Goal: Browse casually: Explore the website without a specific task or goal

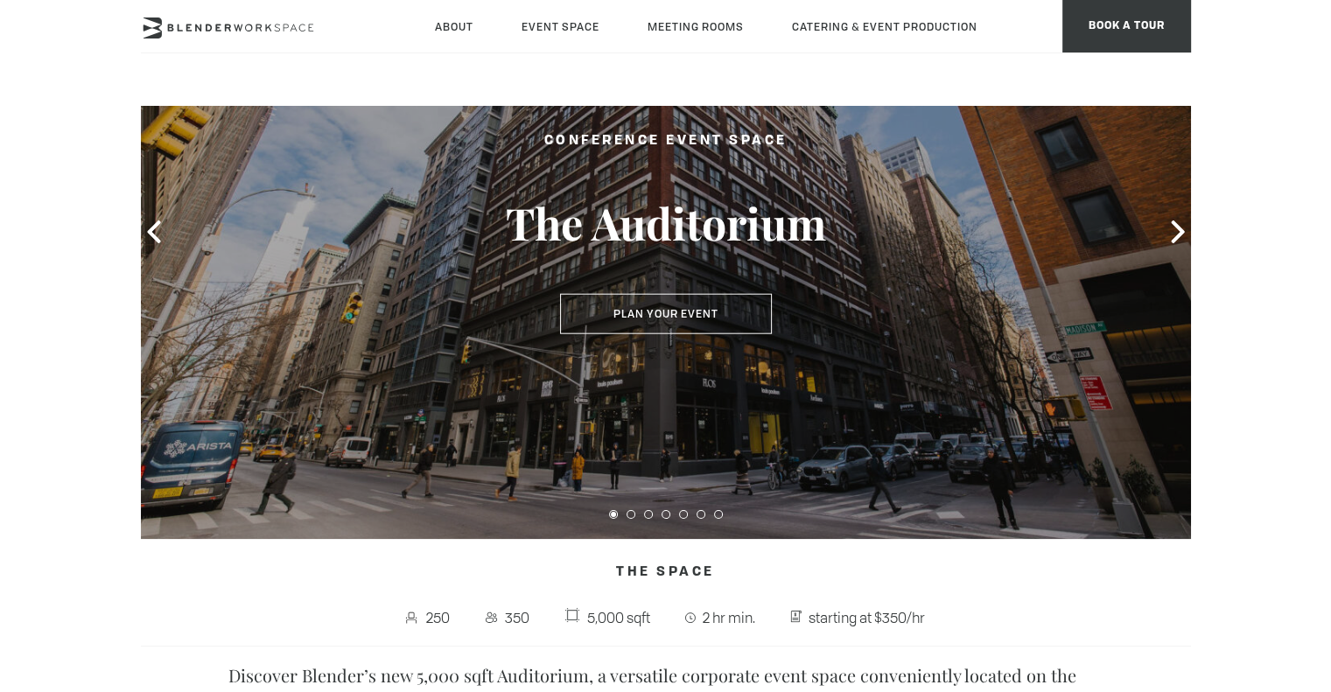
scroll to position [170, 0]
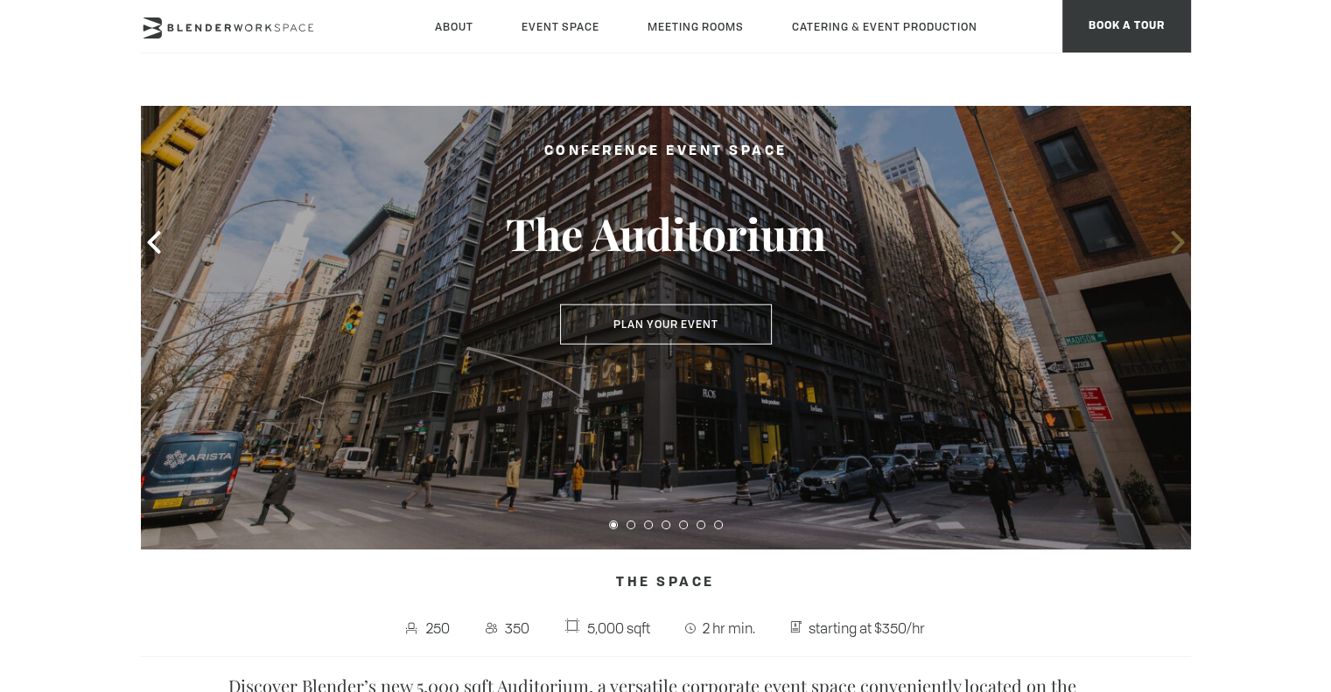
click at [1175, 237] on icon at bounding box center [1176, 242] width 13 height 23
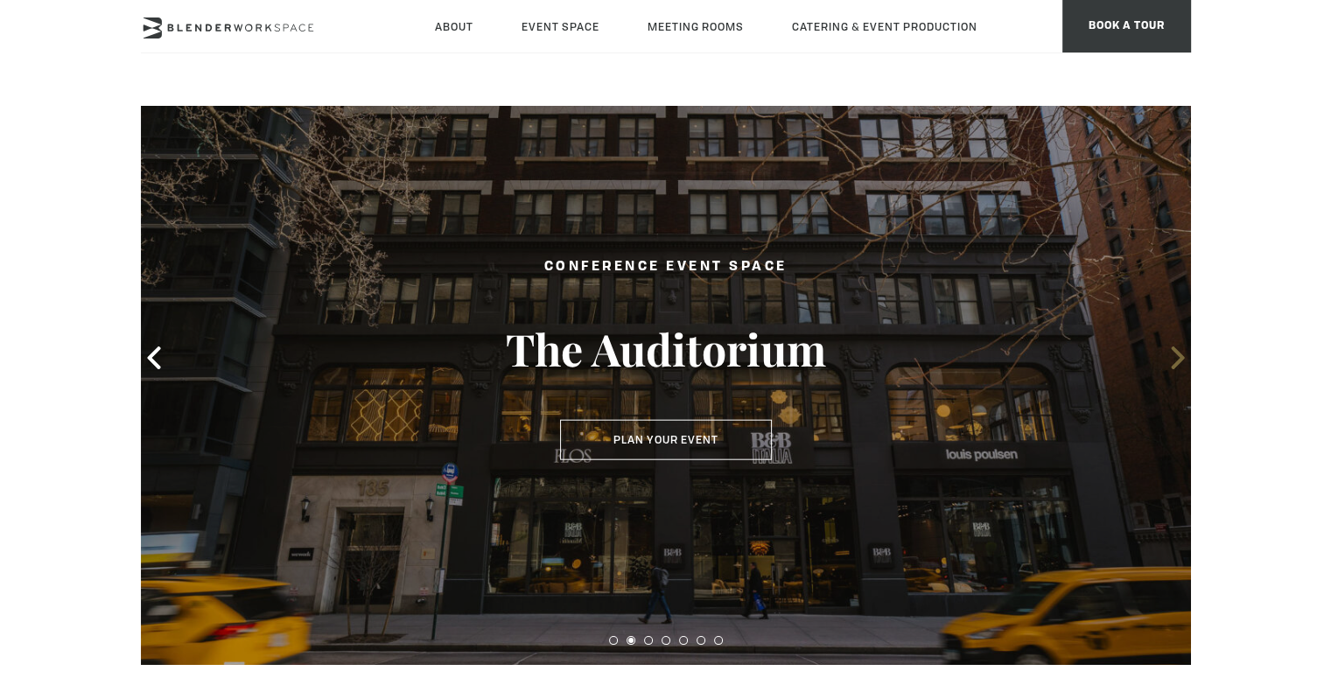
scroll to position [45, 0]
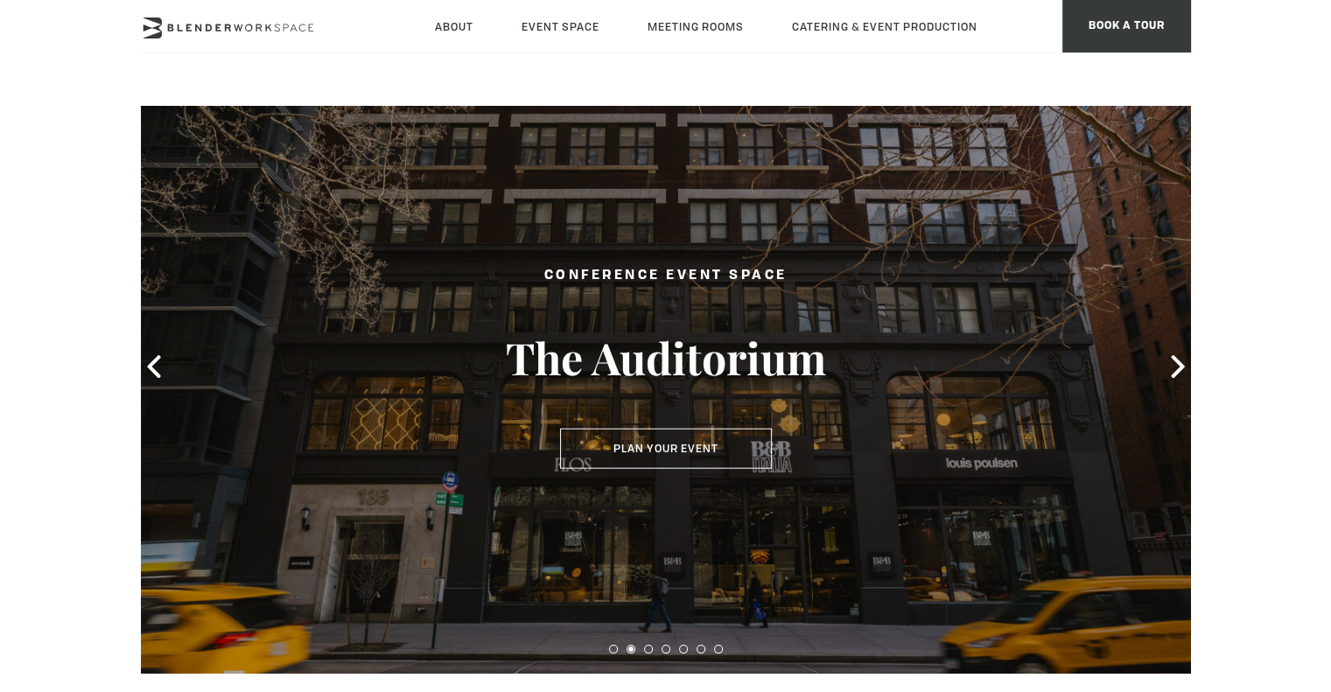
click at [1156, 370] on div at bounding box center [666, 366] width 1050 height 614
click at [1169, 363] on icon at bounding box center [1177, 366] width 23 height 23
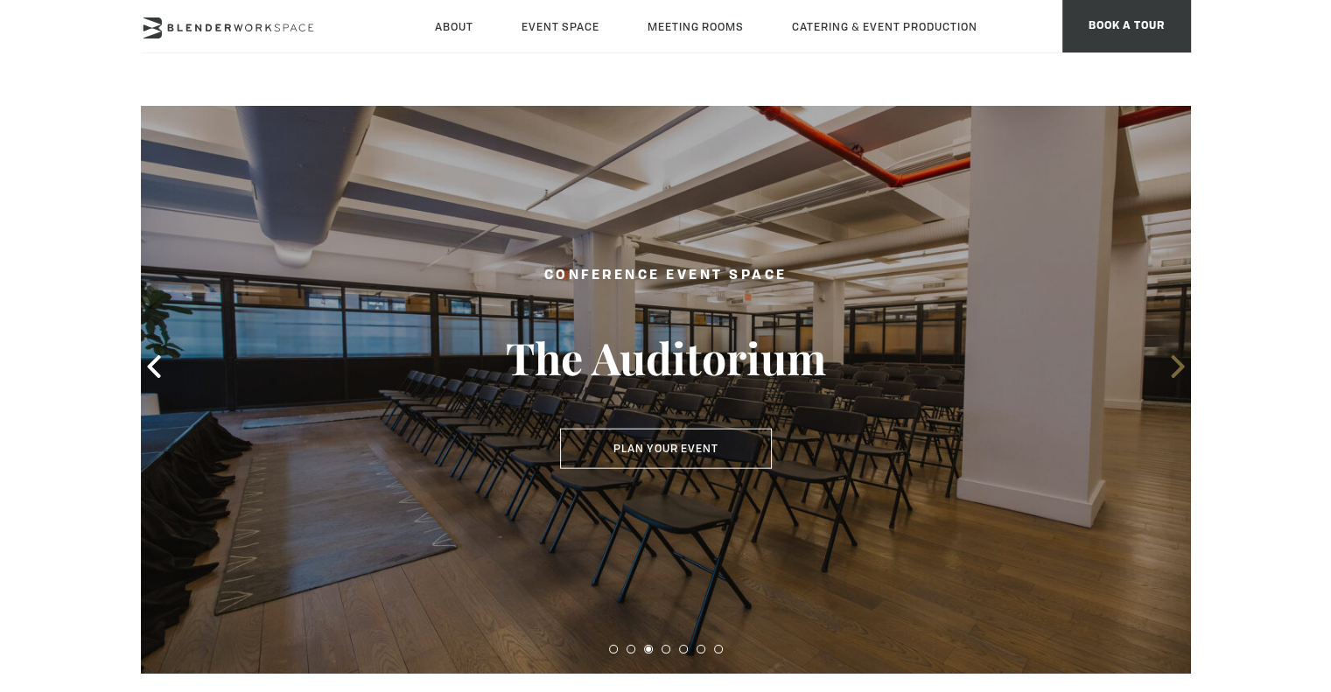
click at [1169, 363] on icon at bounding box center [1177, 366] width 23 height 23
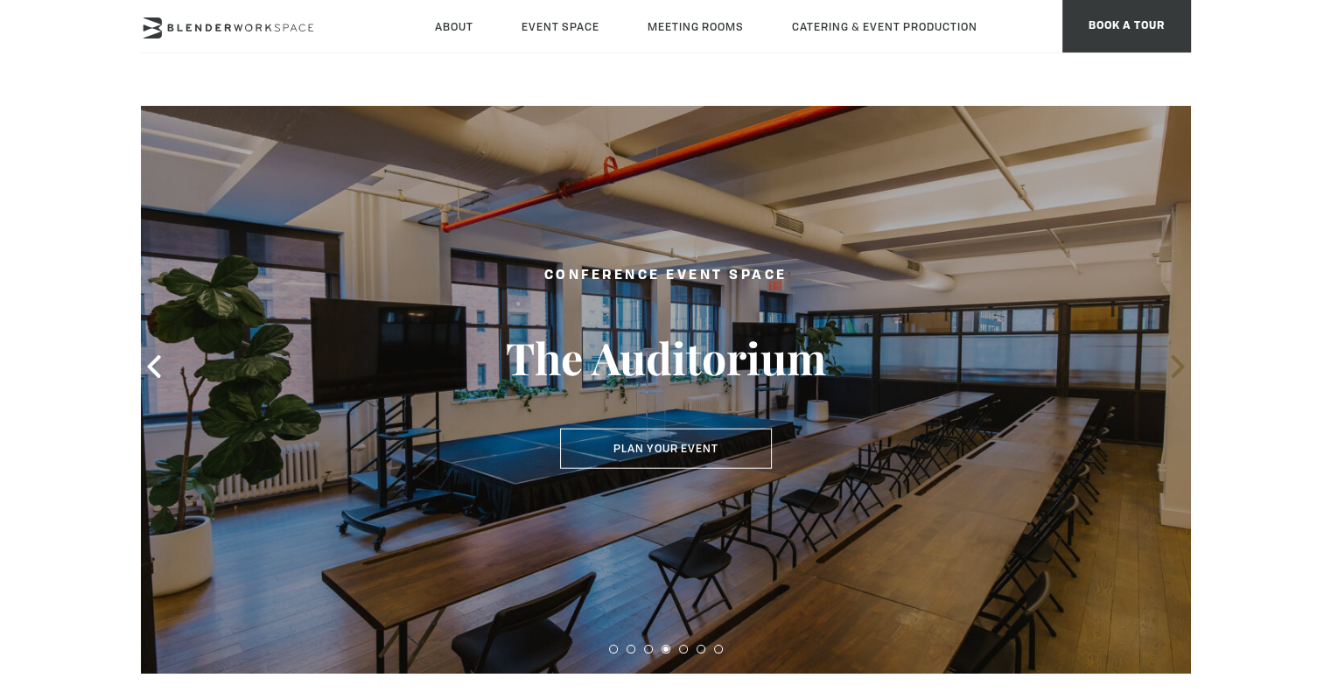
click at [1169, 363] on icon at bounding box center [1177, 366] width 23 height 23
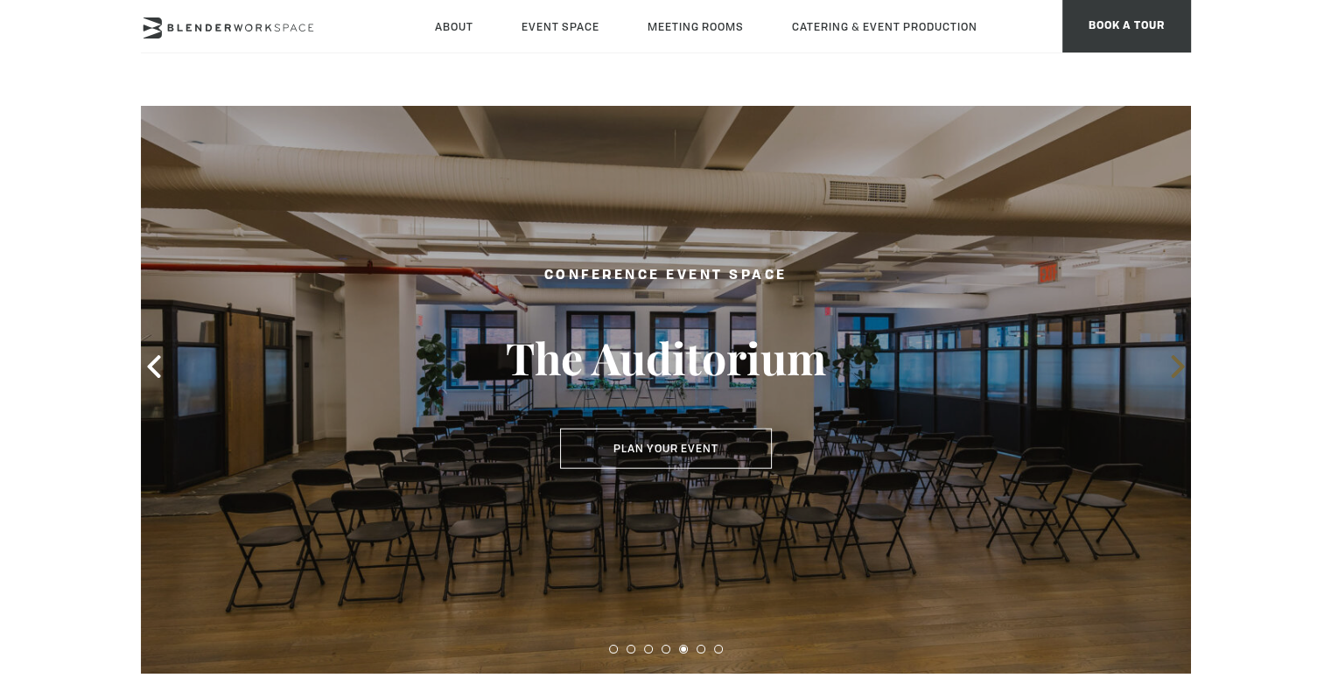
click at [1169, 363] on icon at bounding box center [1177, 366] width 23 height 23
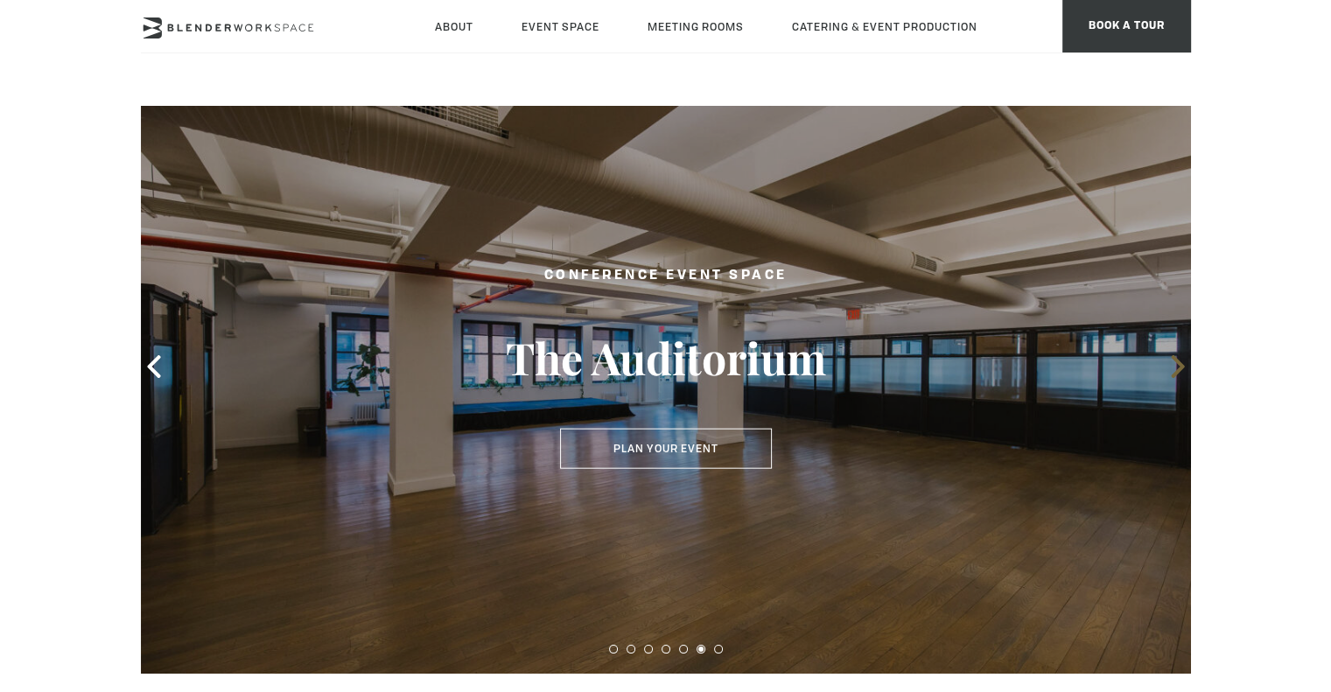
click at [1169, 363] on icon at bounding box center [1177, 366] width 23 height 23
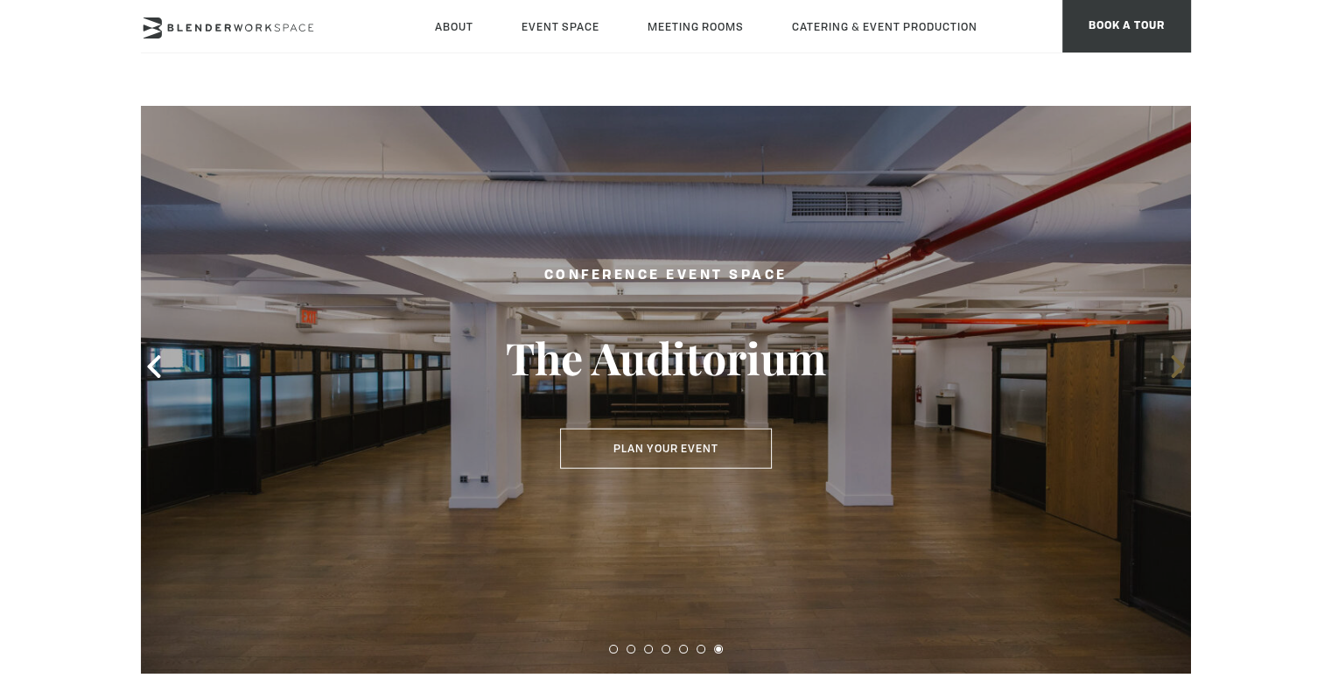
click at [1169, 363] on icon at bounding box center [1177, 366] width 23 height 23
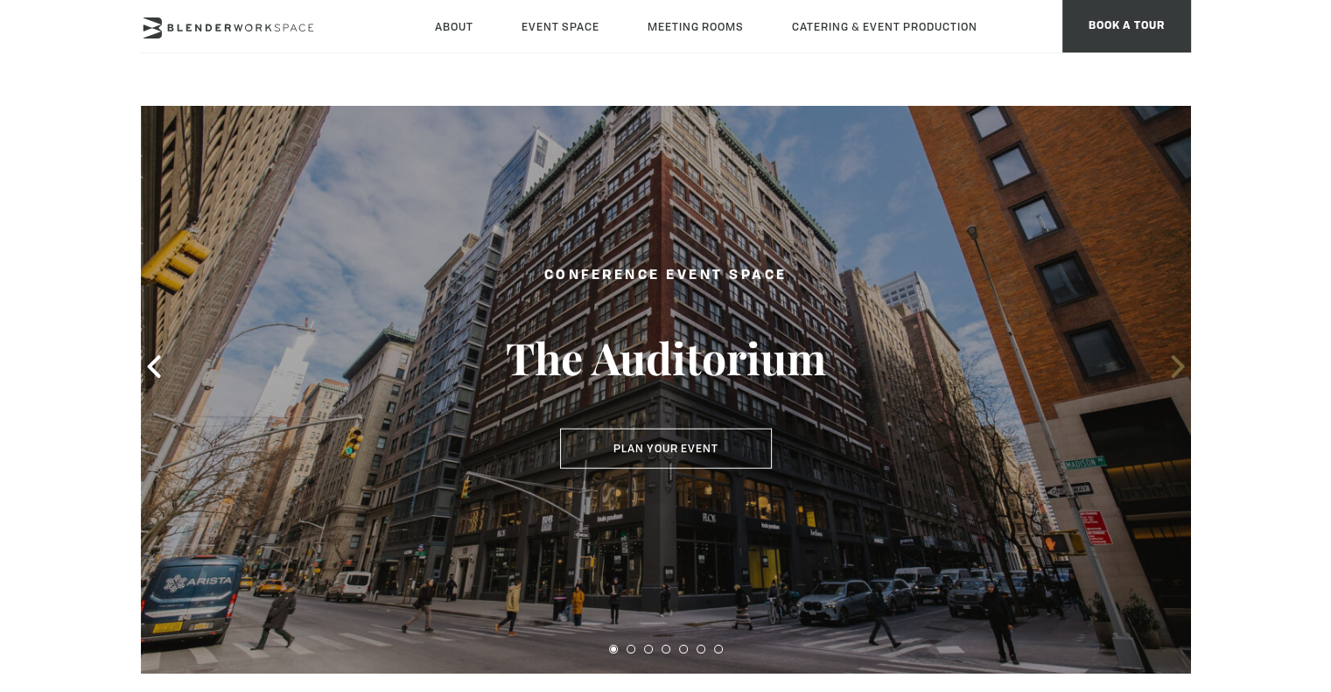
click at [1172, 368] on icon at bounding box center [1177, 366] width 23 height 23
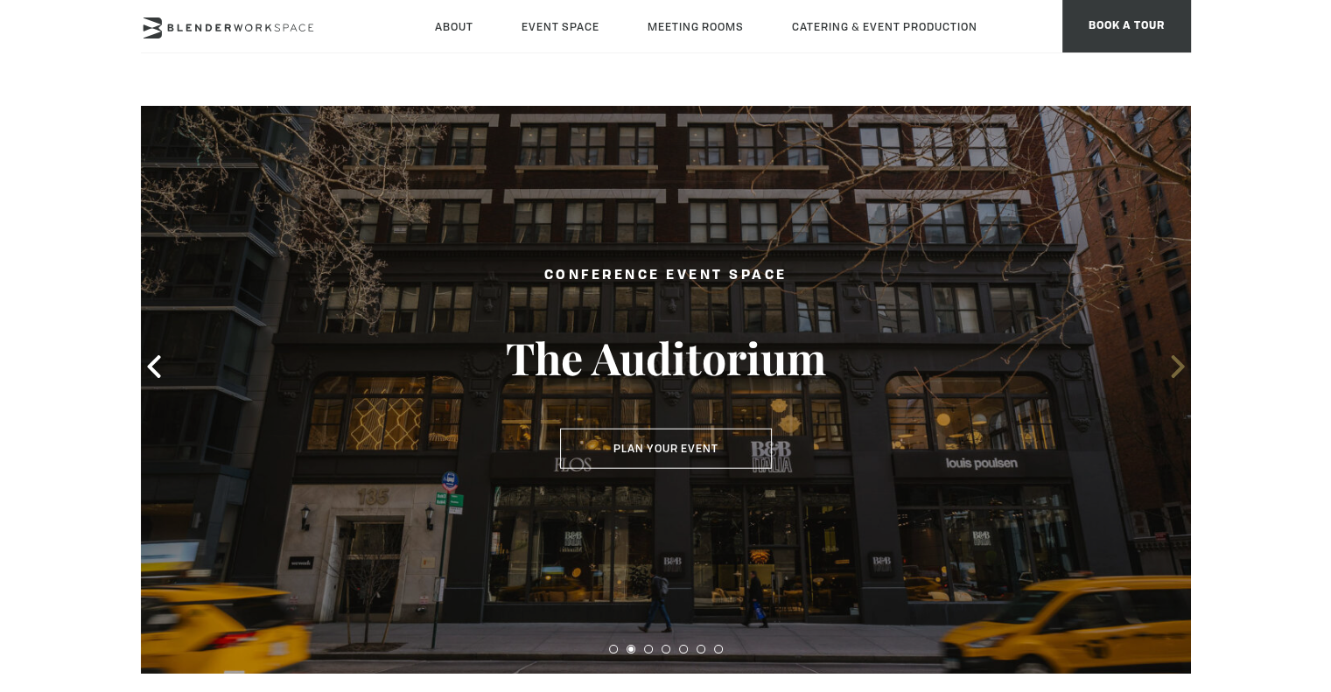
click at [1172, 368] on icon at bounding box center [1177, 366] width 23 height 23
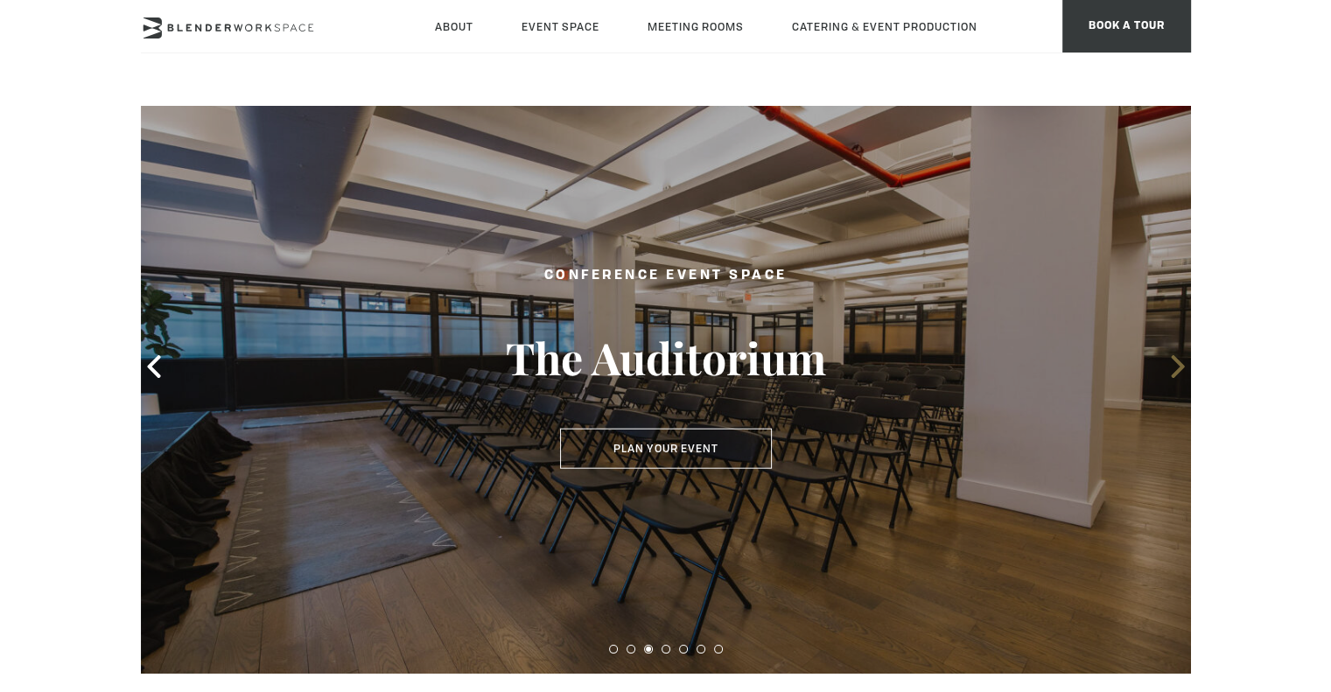
click at [1172, 368] on icon at bounding box center [1177, 366] width 23 height 23
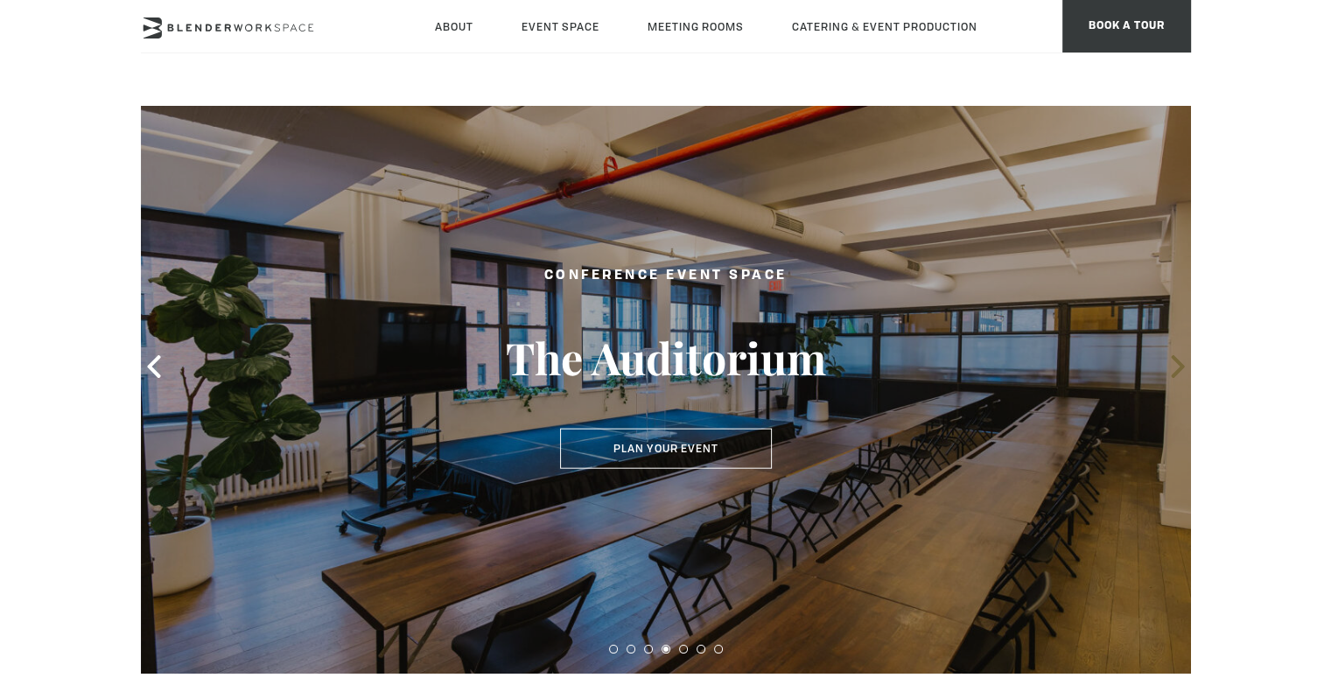
click at [1172, 368] on icon at bounding box center [1177, 366] width 23 height 23
